Goal: Task Accomplishment & Management: Manage account settings

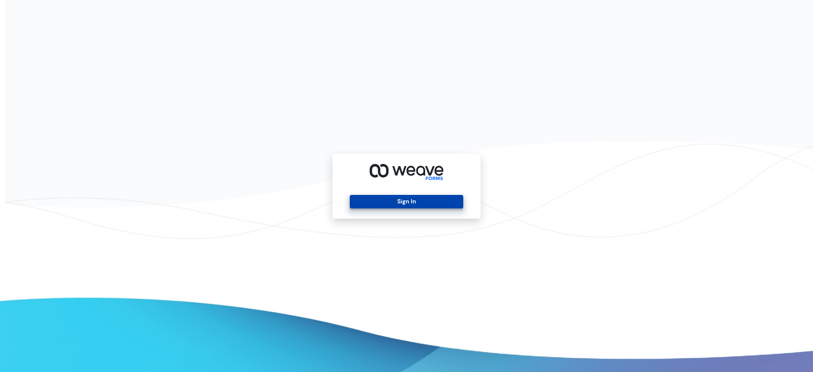
click at [444, 203] on button "Sign In" at bounding box center [406, 202] width 113 height 14
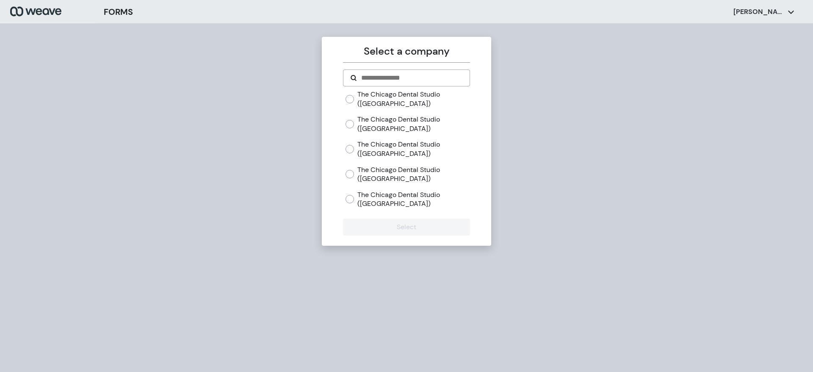
click at [344, 171] on div "The Chicago Dental Studio ([GEOGRAPHIC_DATA]) The [GEOGRAPHIC_DATA] ([GEOGRAPHI…" at bounding box center [406, 152] width 127 height 125
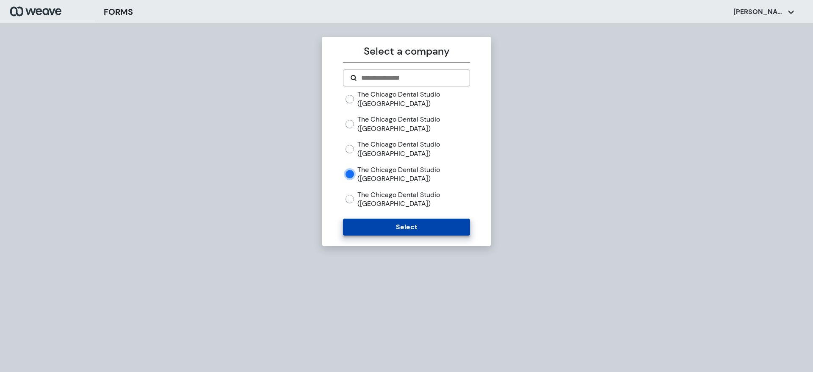
click at [382, 227] on button "Select" at bounding box center [406, 227] width 127 height 17
